Goal: Task Accomplishment & Management: Use online tool/utility

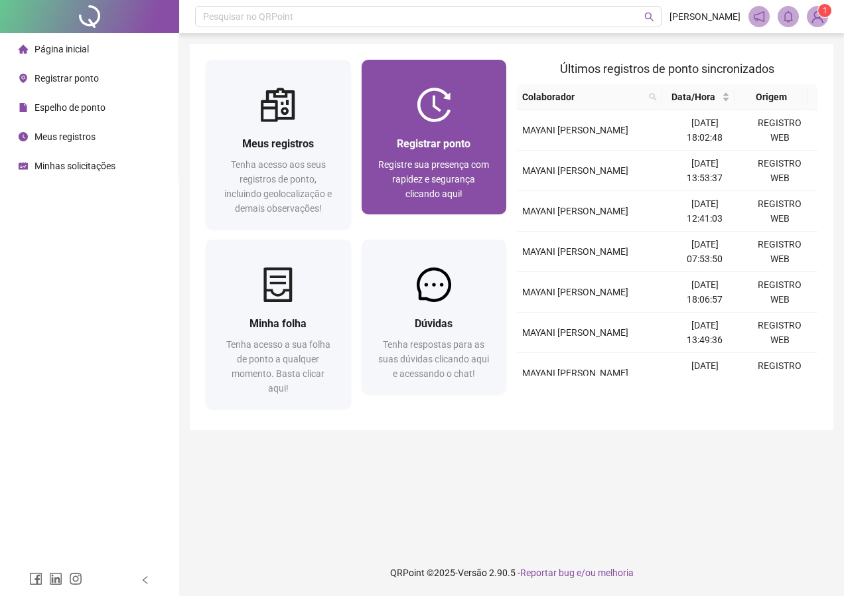
click at [410, 141] on span "Registrar ponto" at bounding box center [434, 143] width 74 height 13
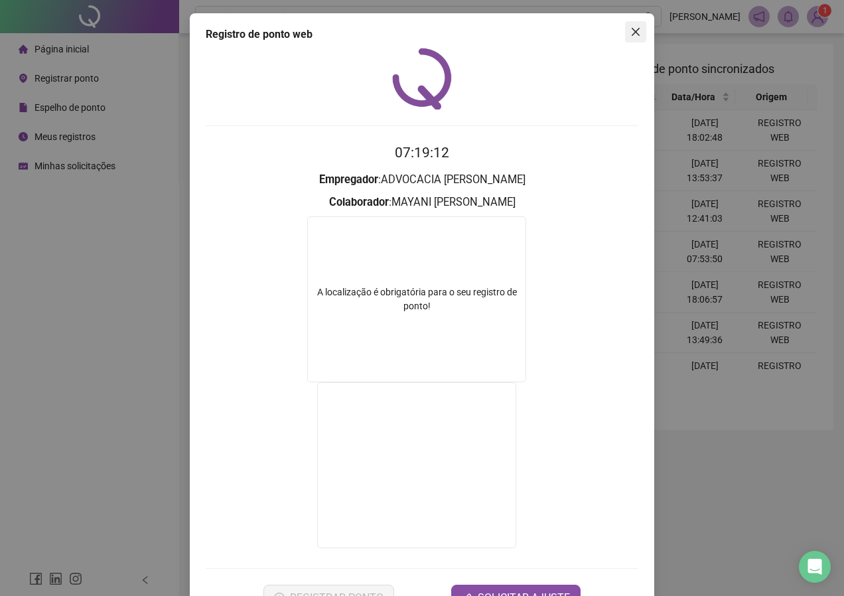
click at [633, 29] on icon "close" at bounding box center [635, 32] width 8 height 8
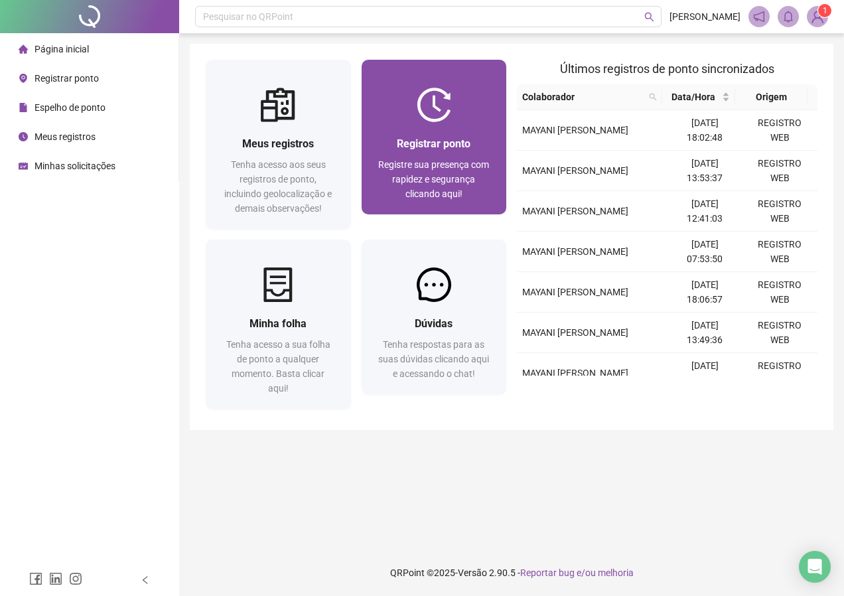
click at [407, 139] on span "Registrar ponto" at bounding box center [434, 143] width 74 height 13
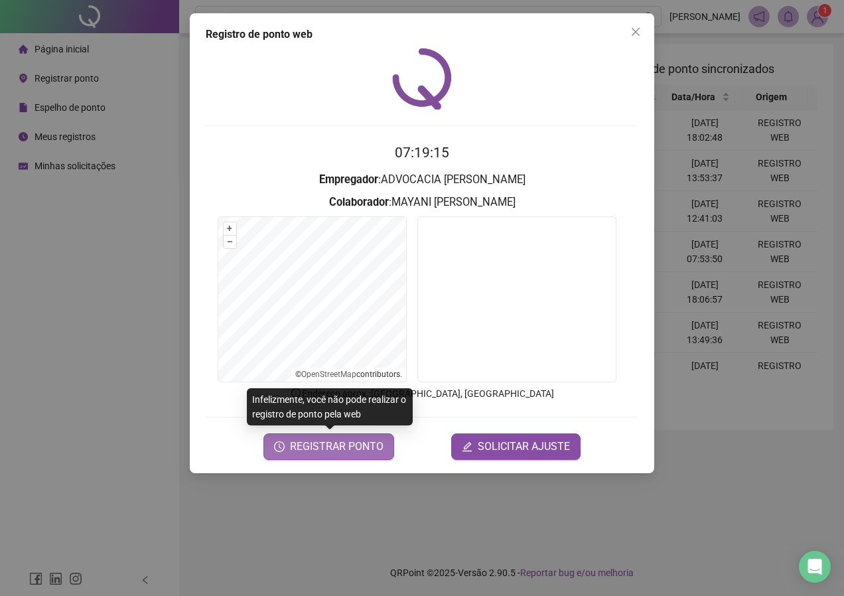
click at [353, 448] on span "REGISTRAR PONTO" at bounding box center [337, 446] width 94 height 16
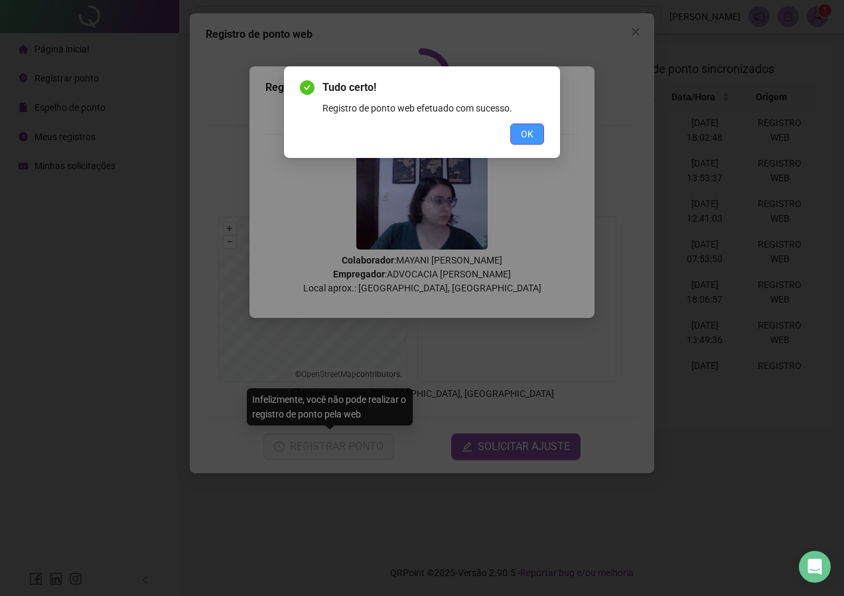
click at [527, 132] on span "OK" at bounding box center [527, 134] width 13 height 15
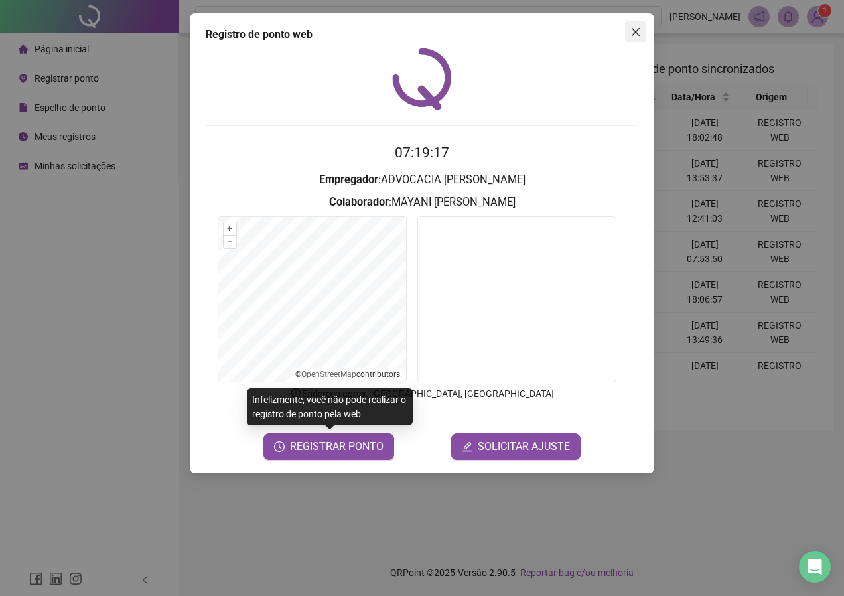
click at [640, 28] on icon "close" at bounding box center [635, 32] width 11 height 11
